Goal: Navigation & Orientation: Go to known website

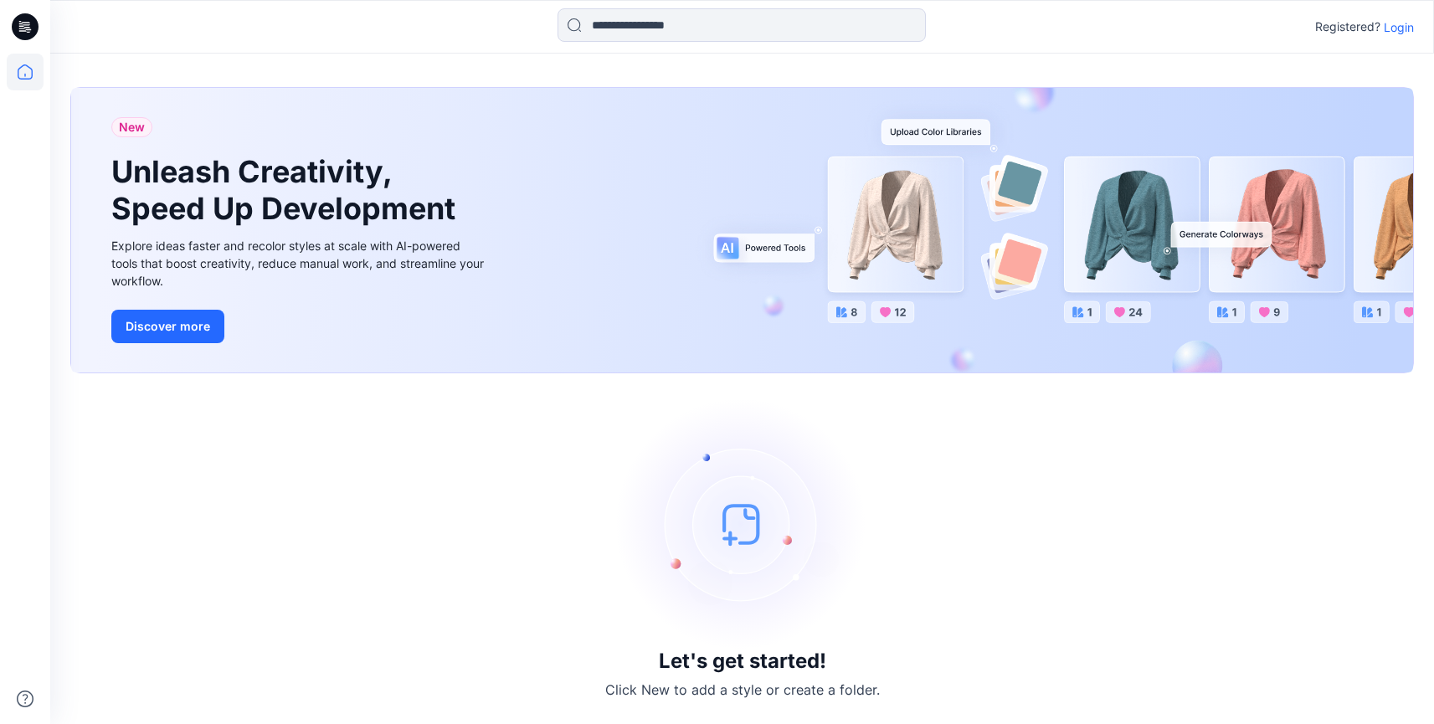
click at [1396, 28] on p "Login" at bounding box center [1399, 27] width 30 height 18
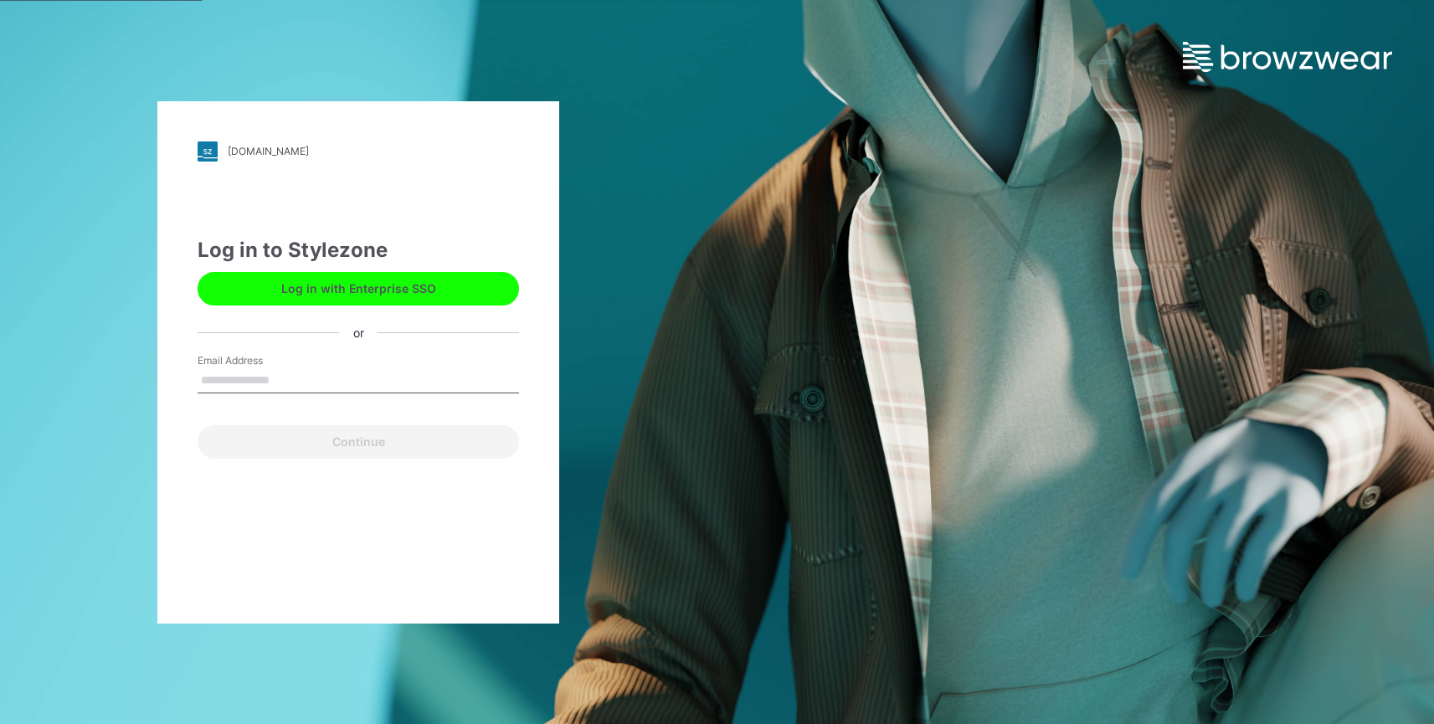
type input "**********"
click at [347, 290] on button "Log in with Enterprise SSO" at bounding box center [358, 288] width 321 height 33
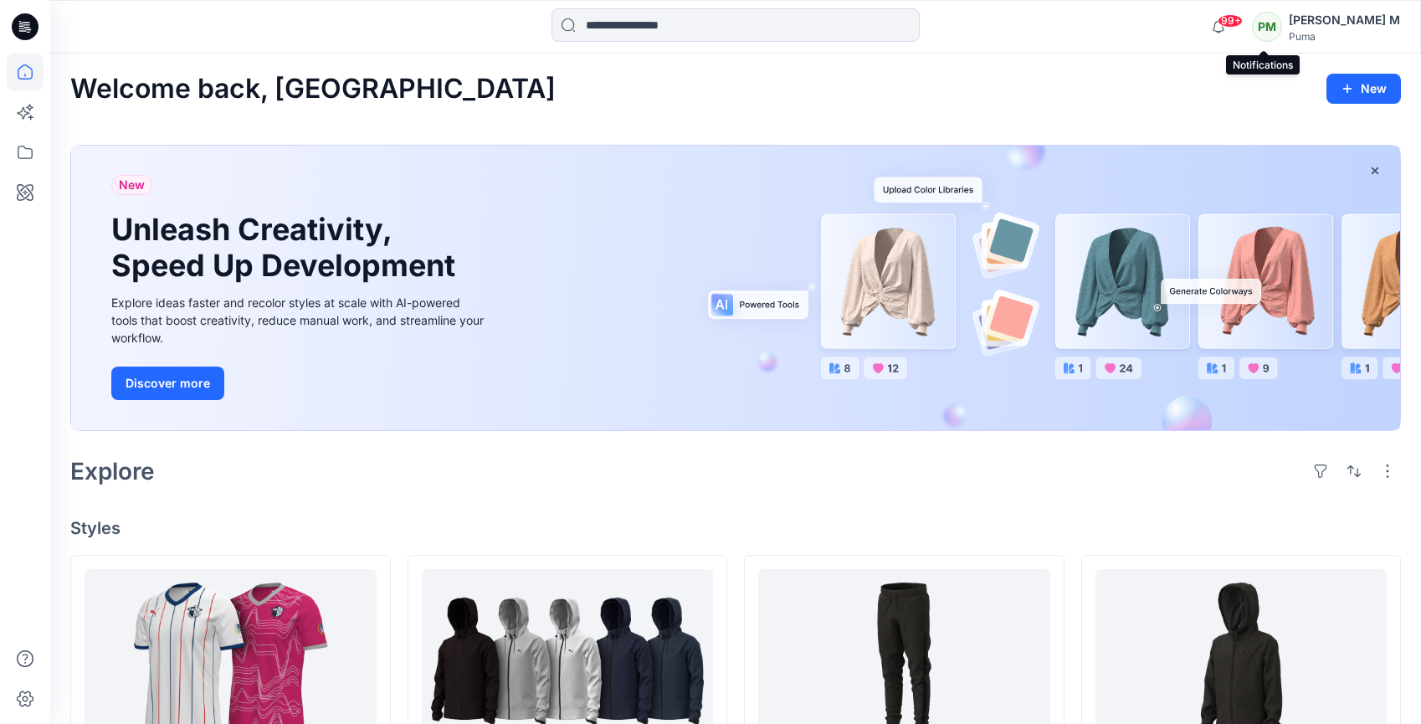
click at [1243, 17] on span "99+" at bounding box center [1230, 20] width 25 height 13
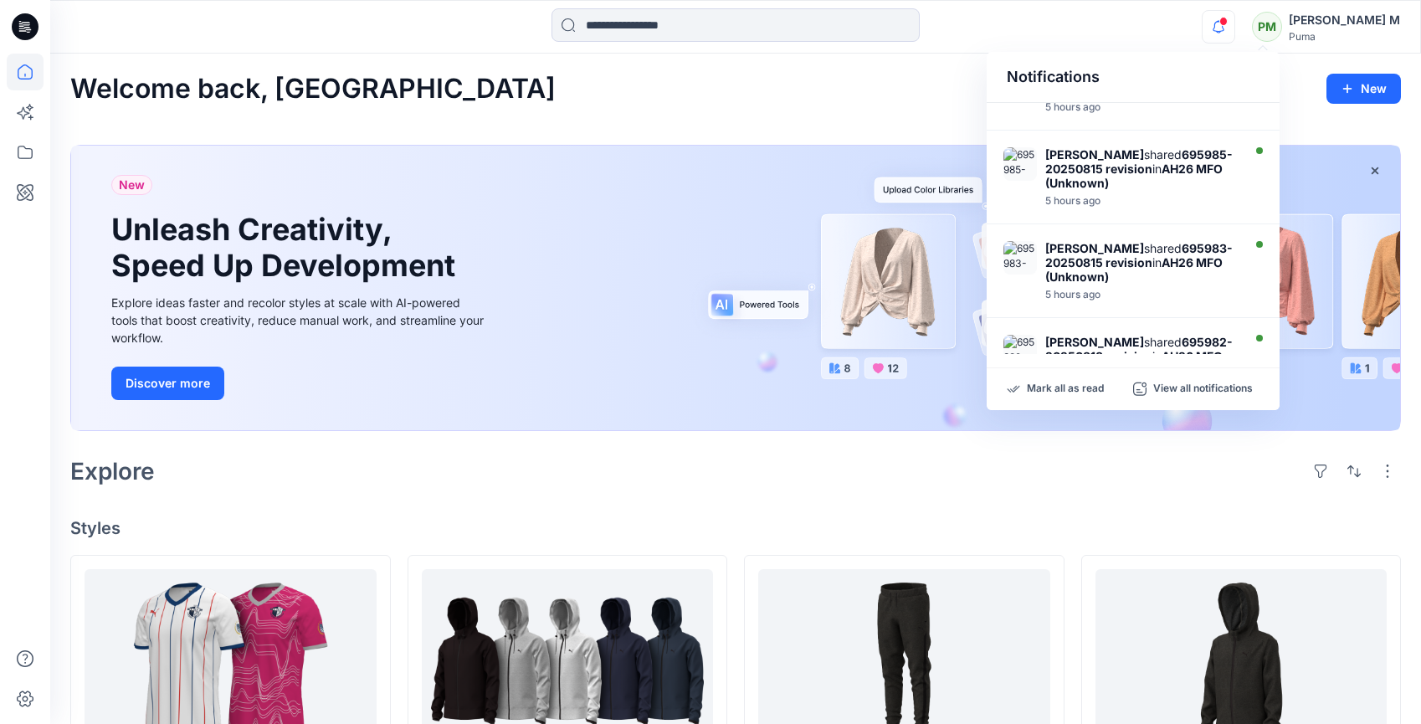
scroll to position [686, 0]
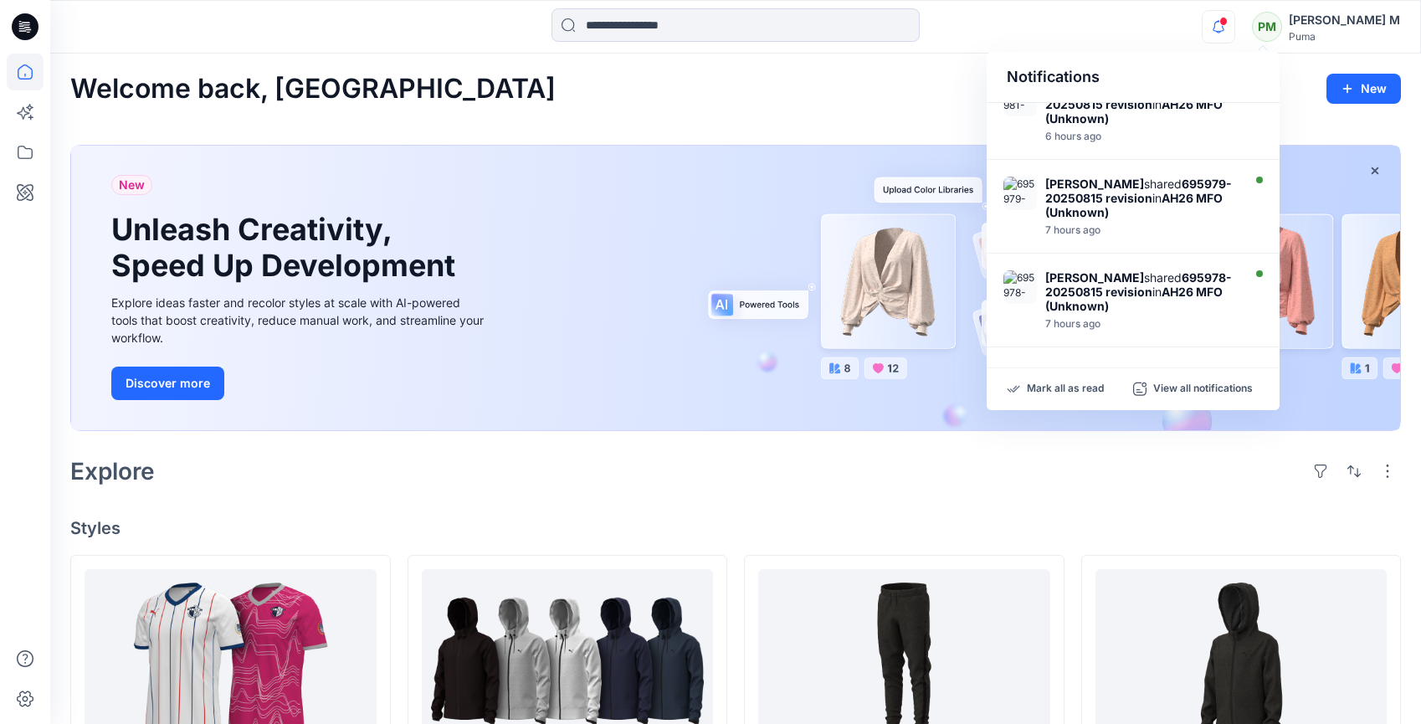
click at [877, 99] on div "Welcome back, [PERSON_NAME] New" at bounding box center [735, 89] width 1331 height 31
